Goal: Check status: Check status

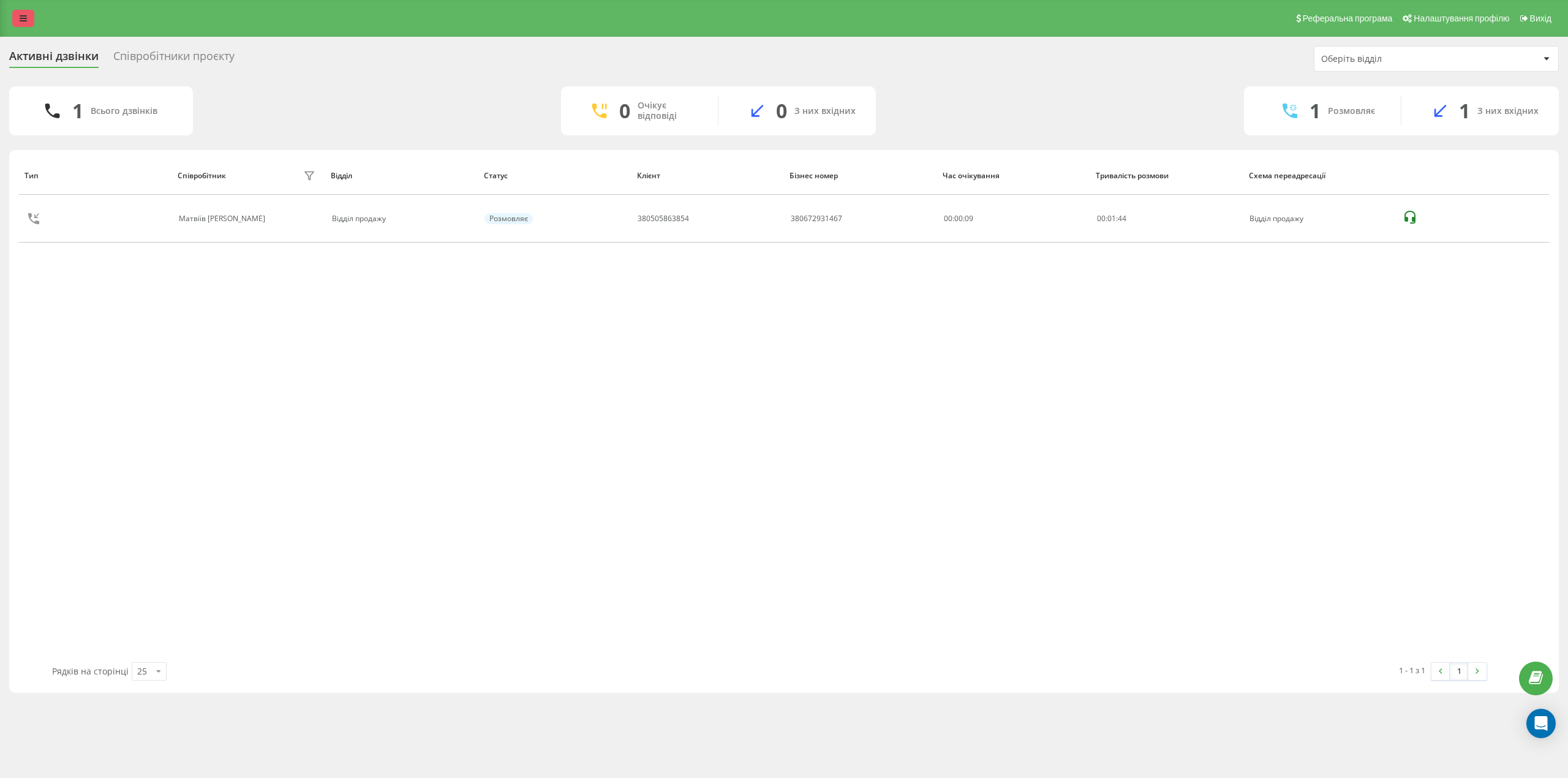
click at [27, 21] on link at bounding box center [23, 18] width 22 height 17
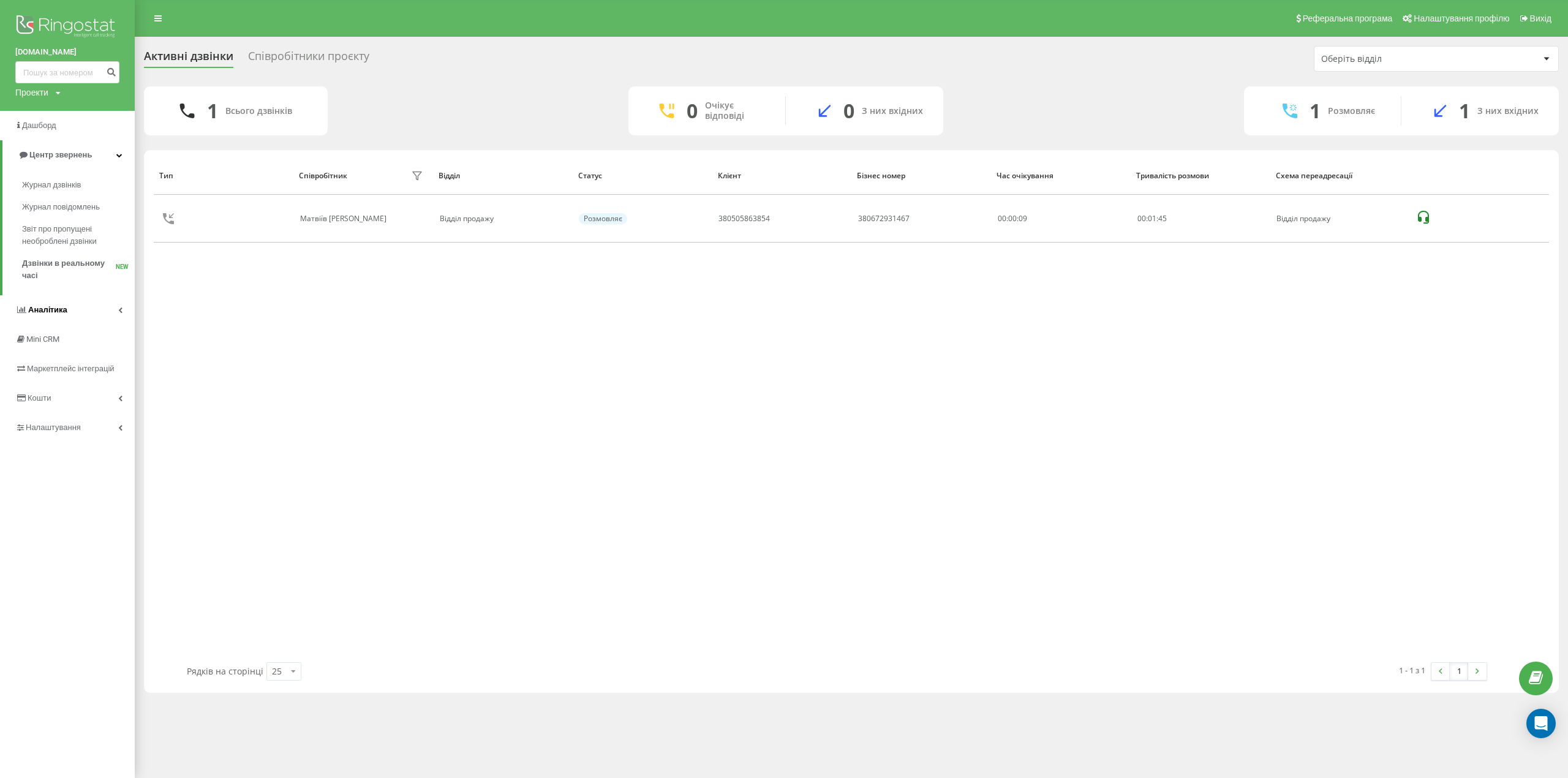
click at [62, 308] on span "Аналiтика" at bounding box center [48, 309] width 39 height 9
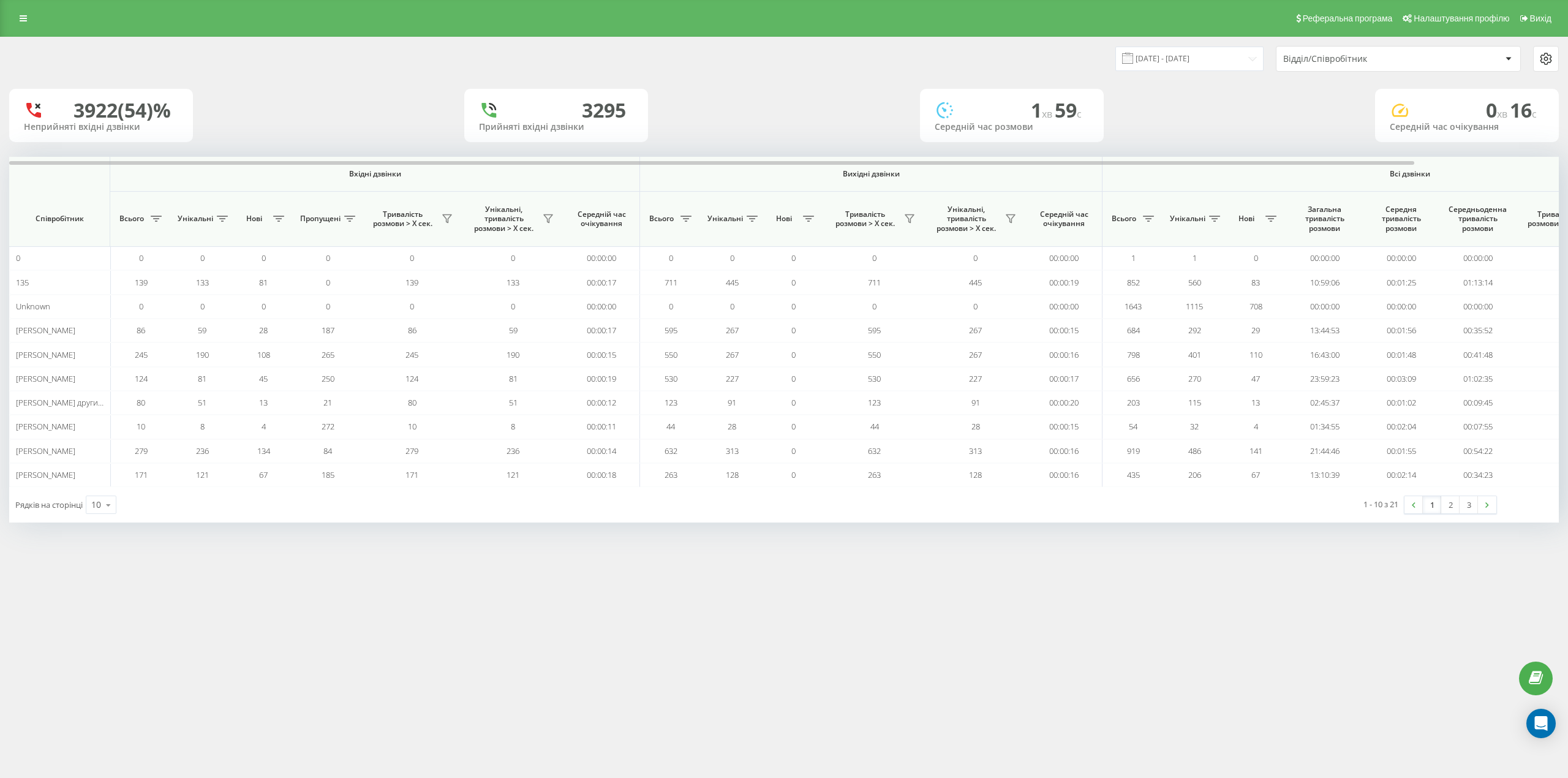
click at [292, 115] on div "3922 (54)% Неприйняті вхідні дзвінки 3295 Прийняті вхідні дзвінки 1 хв 59 c Сер…" at bounding box center [784, 115] width 1550 height 54
click at [1218, 60] on input "[DATE] - [DATE]" at bounding box center [1189, 58] width 148 height 24
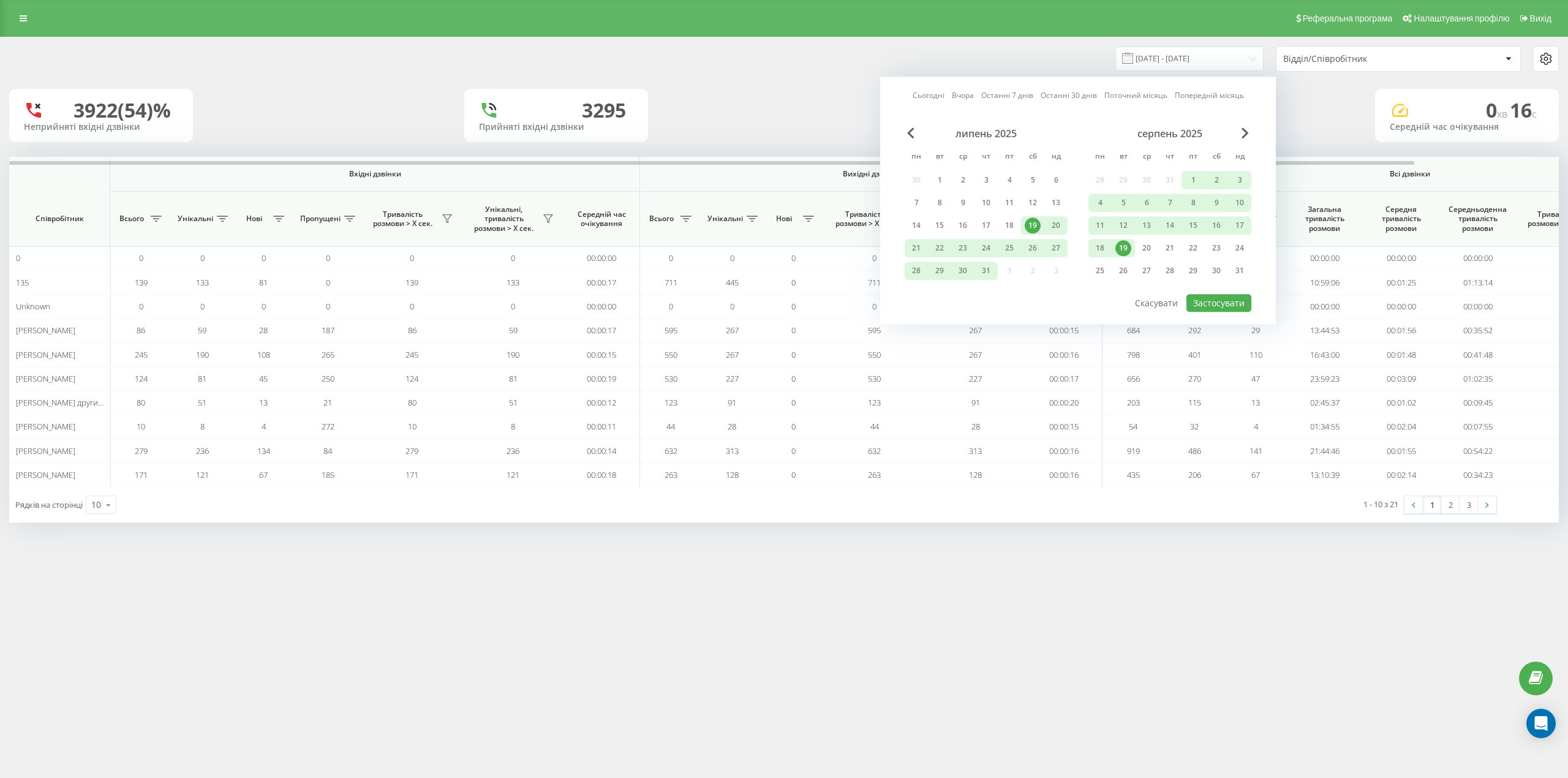
click at [1130, 246] on div "19" at bounding box center [1123, 248] width 16 height 16
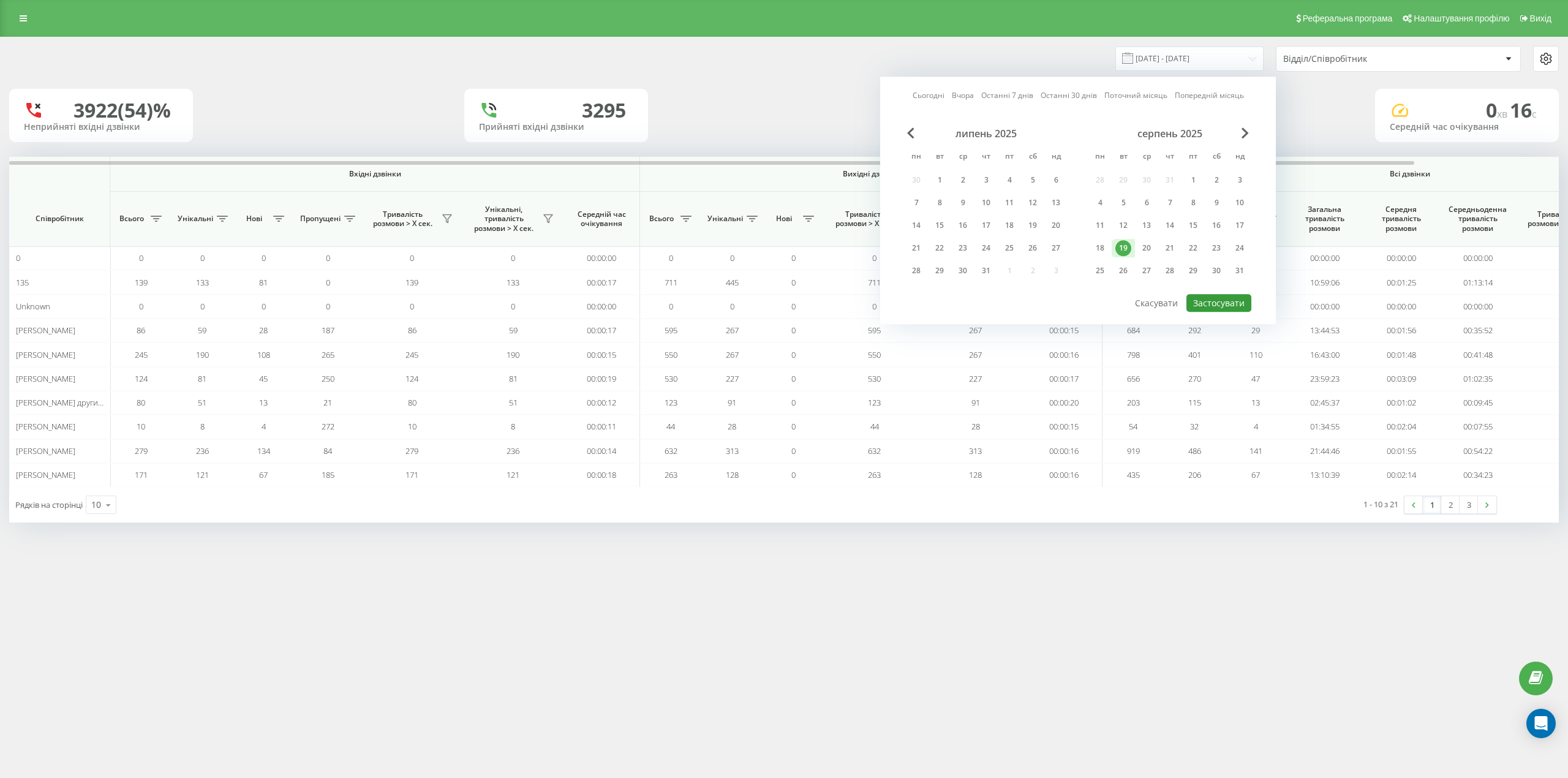
click at [1249, 303] on button "Застосувати" at bounding box center [1219, 303] width 65 height 18
type input "19.08.2025 - 19.08.2025"
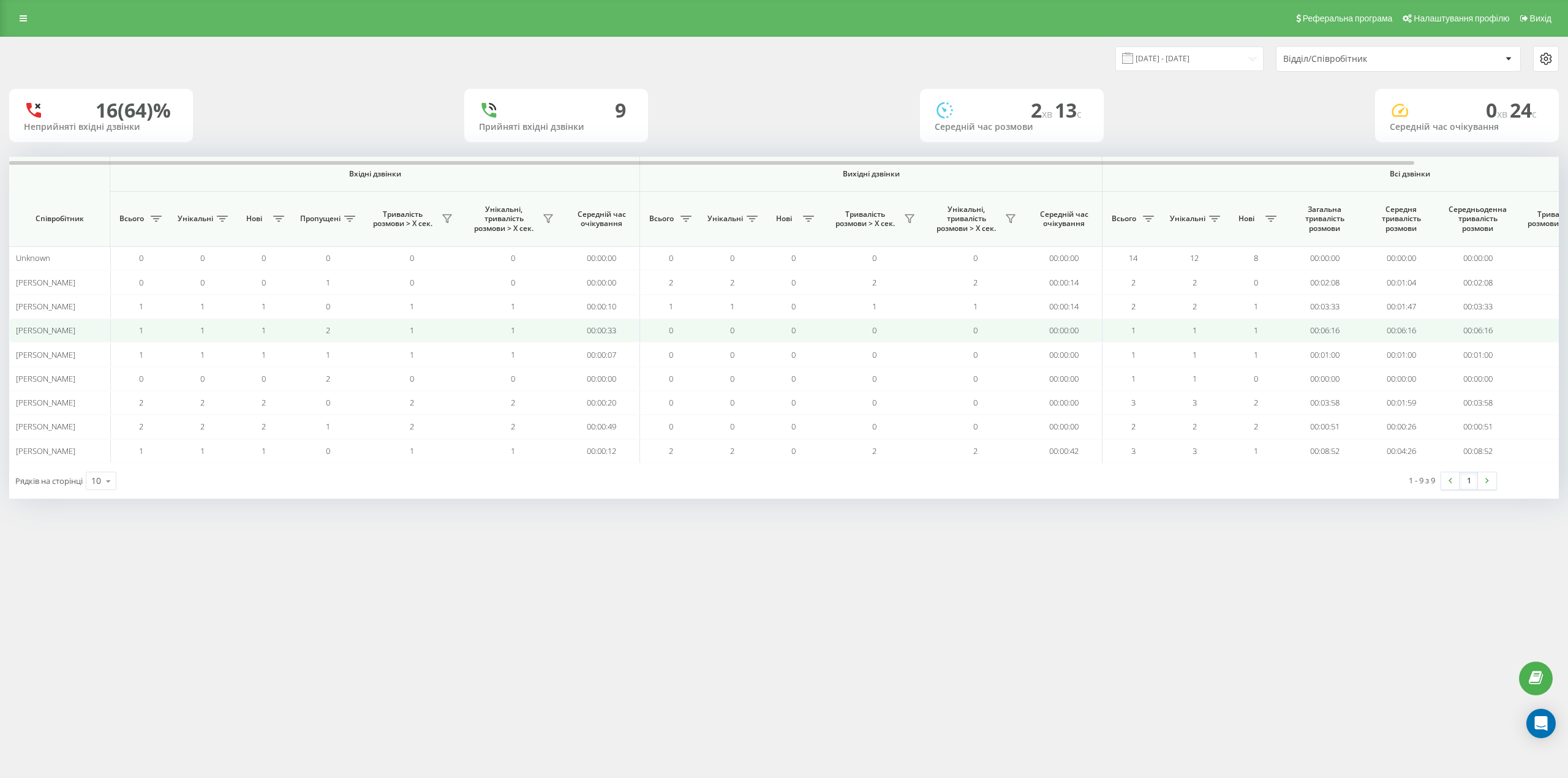
click at [354, 331] on td "2" at bounding box center [328, 330] width 68 height 24
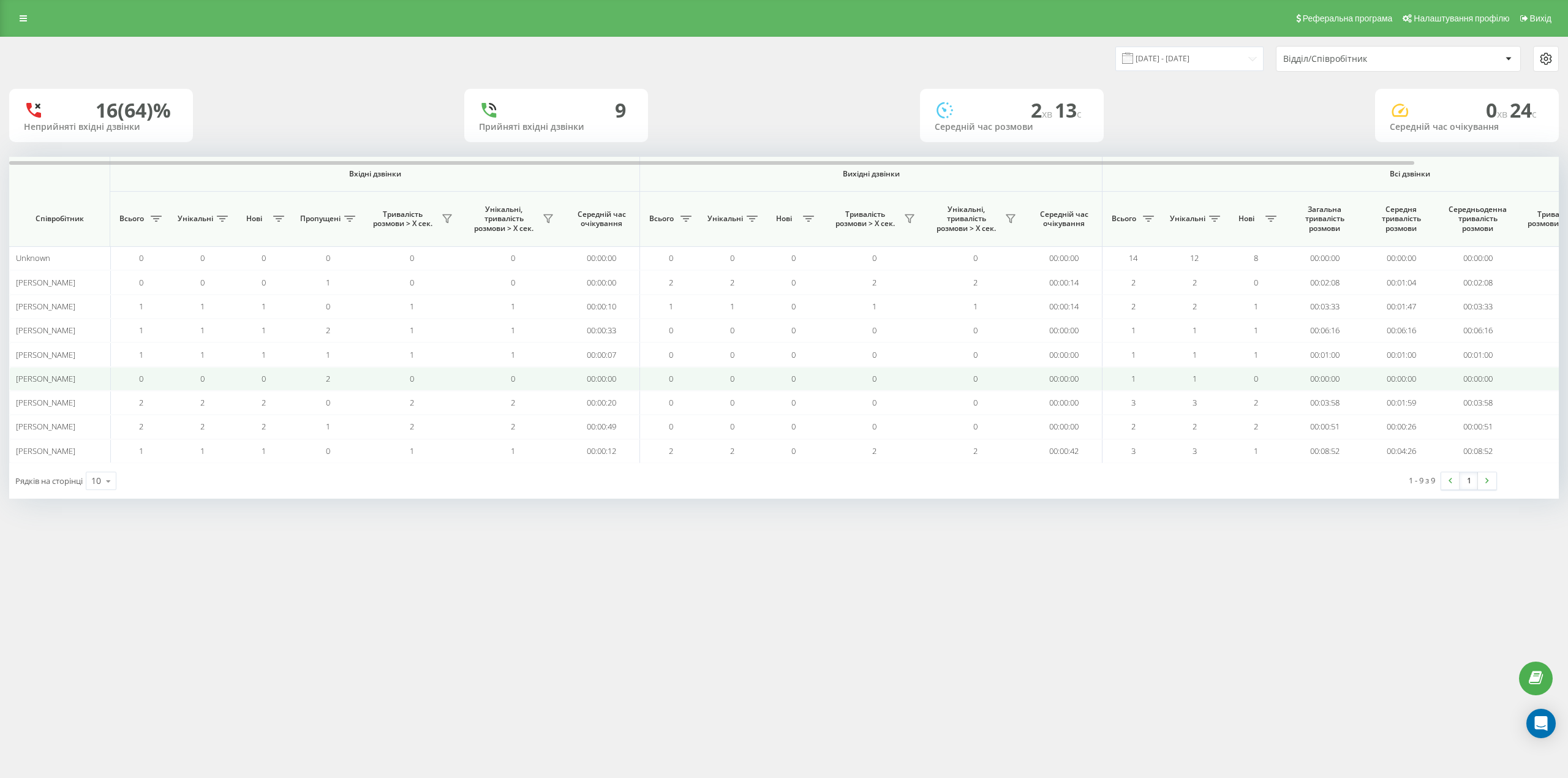
click at [353, 378] on td "2" at bounding box center [328, 379] width 68 height 24
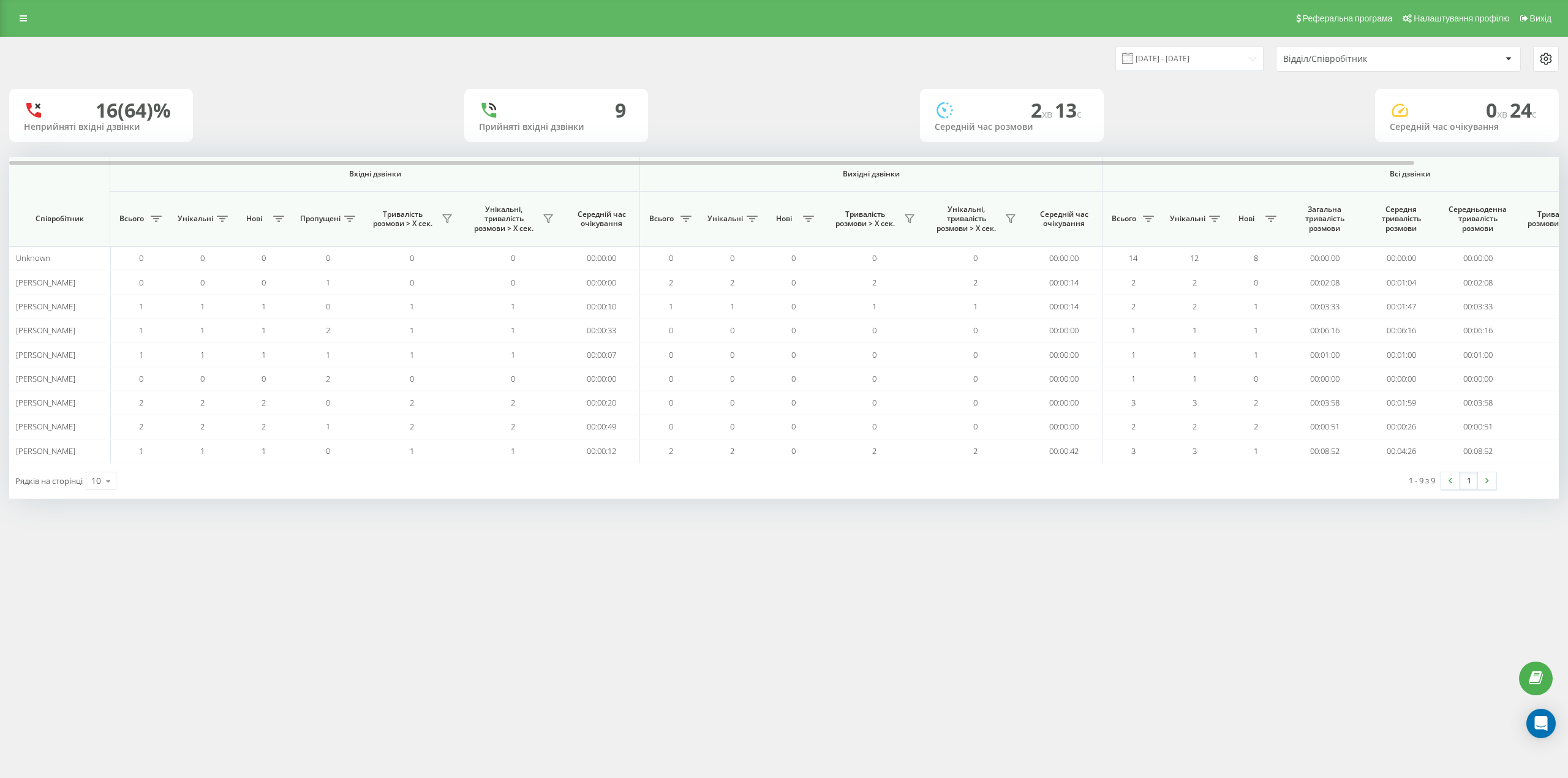
click at [363, 576] on div "Реферальна програма Налаштування профілю Вихід 19.08.2025 - 19.08.2025 Відділ/С…" at bounding box center [784, 389] width 1568 height 778
